Goal: Task Accomplishment & Management: Manage account settings

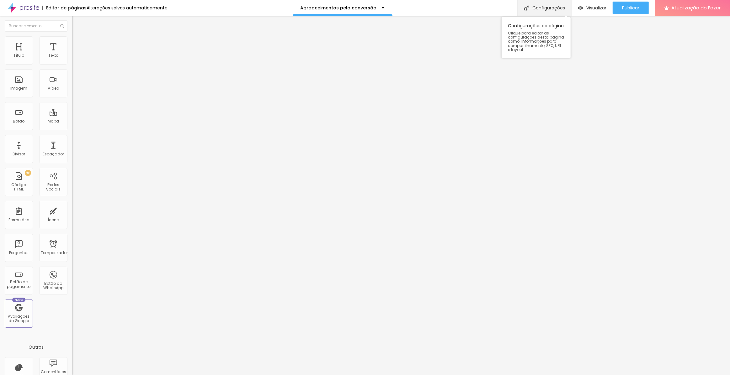
click at [551, 7] on font "Configurações" at bounding box center [548, 8] width 33 height 6
drag, startPoint x: 316, startPoint y: 145, endPoint x: 441, endPoint y: 191, distance: 132.6
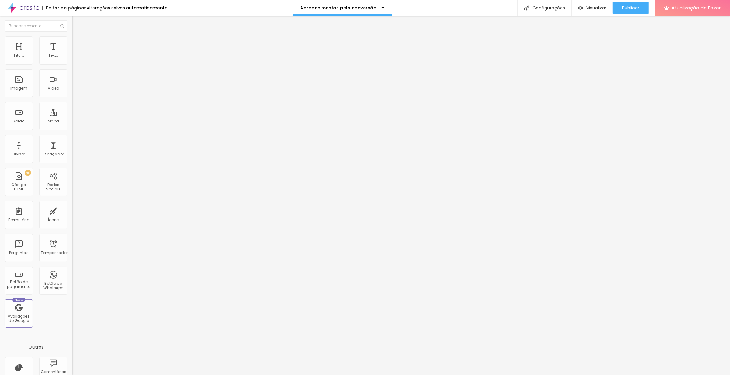
click at [477, 375] on div at bounding box center [365, 382] width 730 height 6
click at [627, 9] on font "Publicar" at bounding box center [630, 8] width 17 height 6
click at [553, 8] on font "Configurações" at bounding box center [548, 8] width 33 height 6
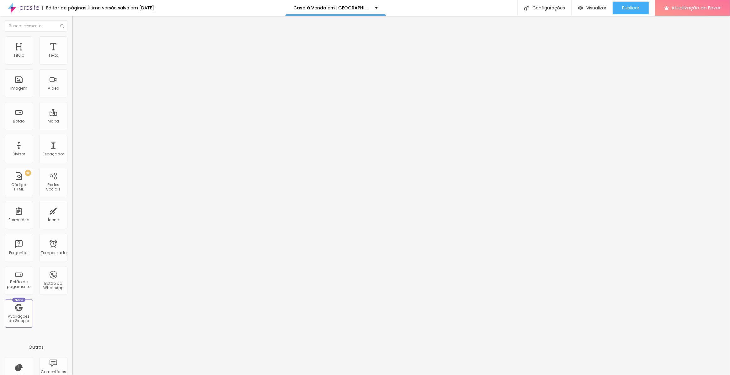
drag, startPoint x: 422, startPoint y: 177, endPoint x: 344, endPoint y: 160, distance: 79.8
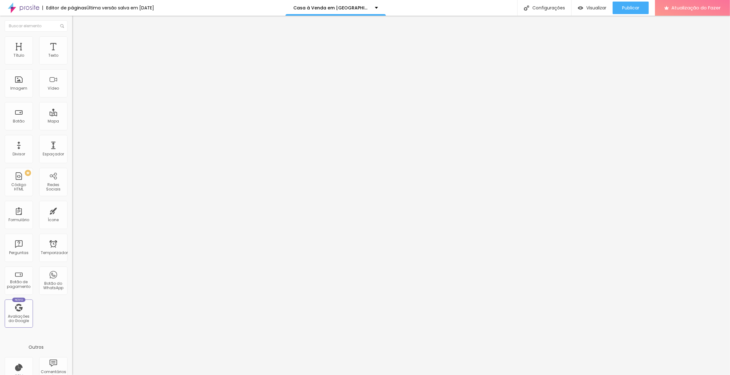
scroll to position [0, 0]
drag, startPoint x: 343, startPoint y: 178, endPoint x: 266, endPoint y: 127, distance: 92.8
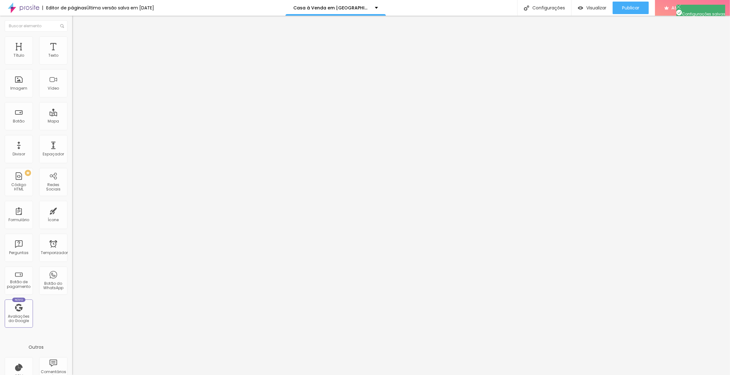
click at [477, 375] on div at bounding box center [365, 382] width 730 height 6
